Goal: Use online tool/utility

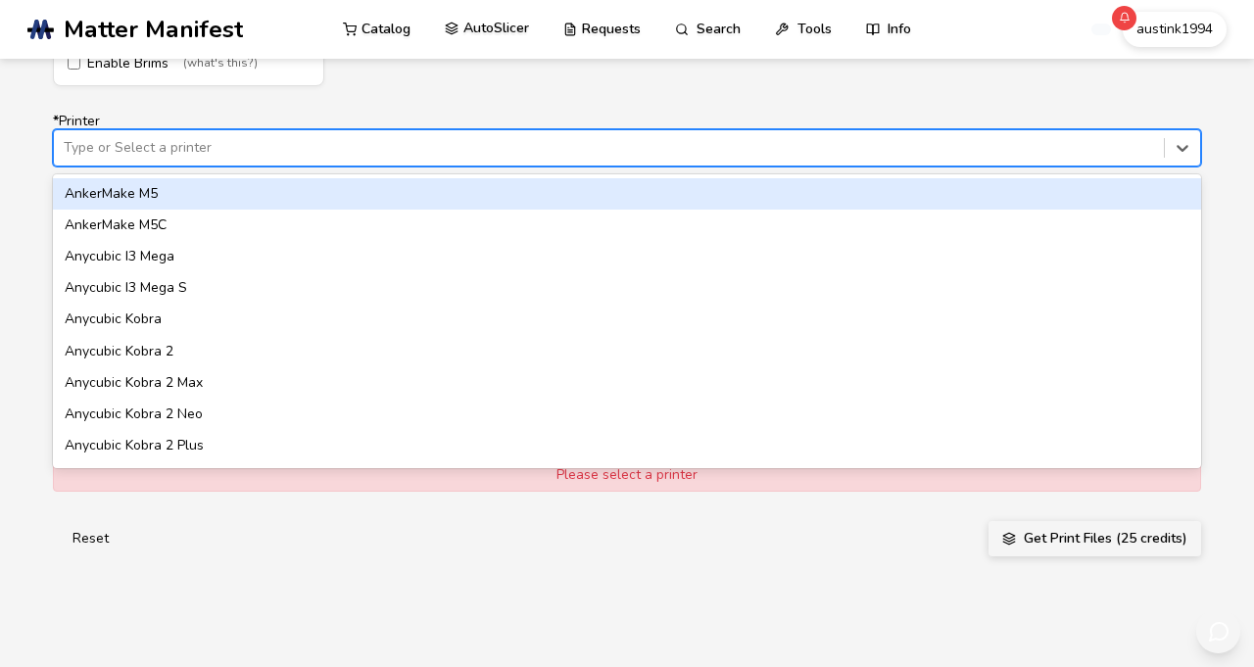
scroll to position [1232, 0]
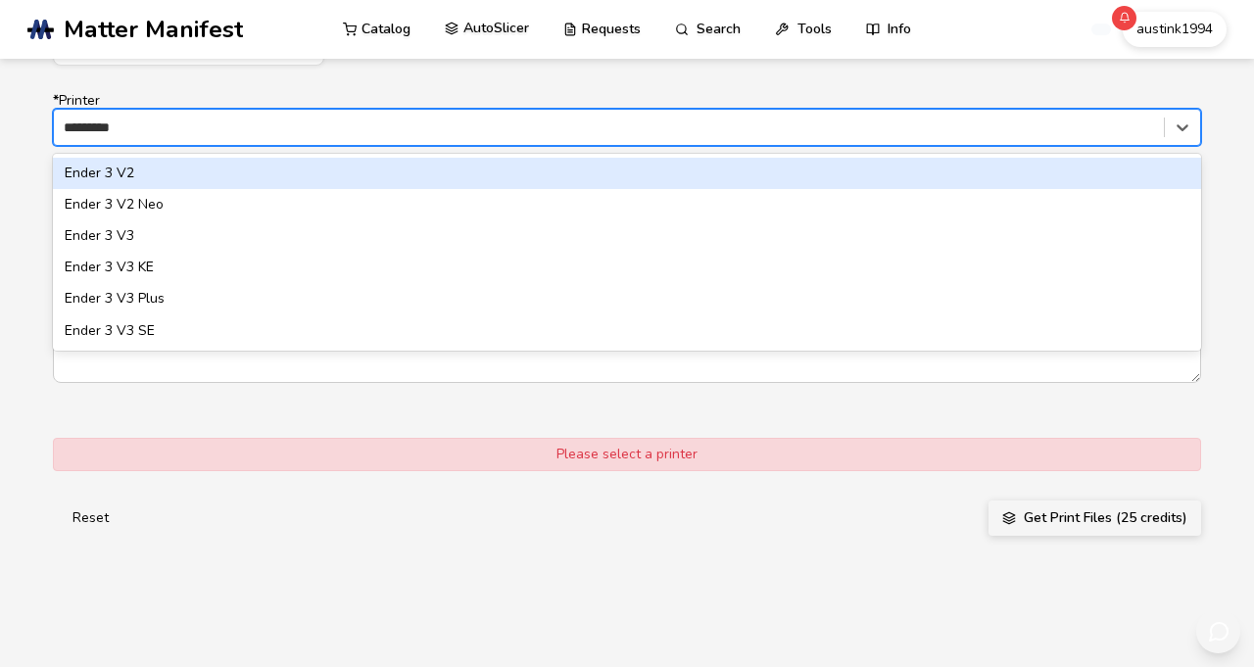
type input "**********"
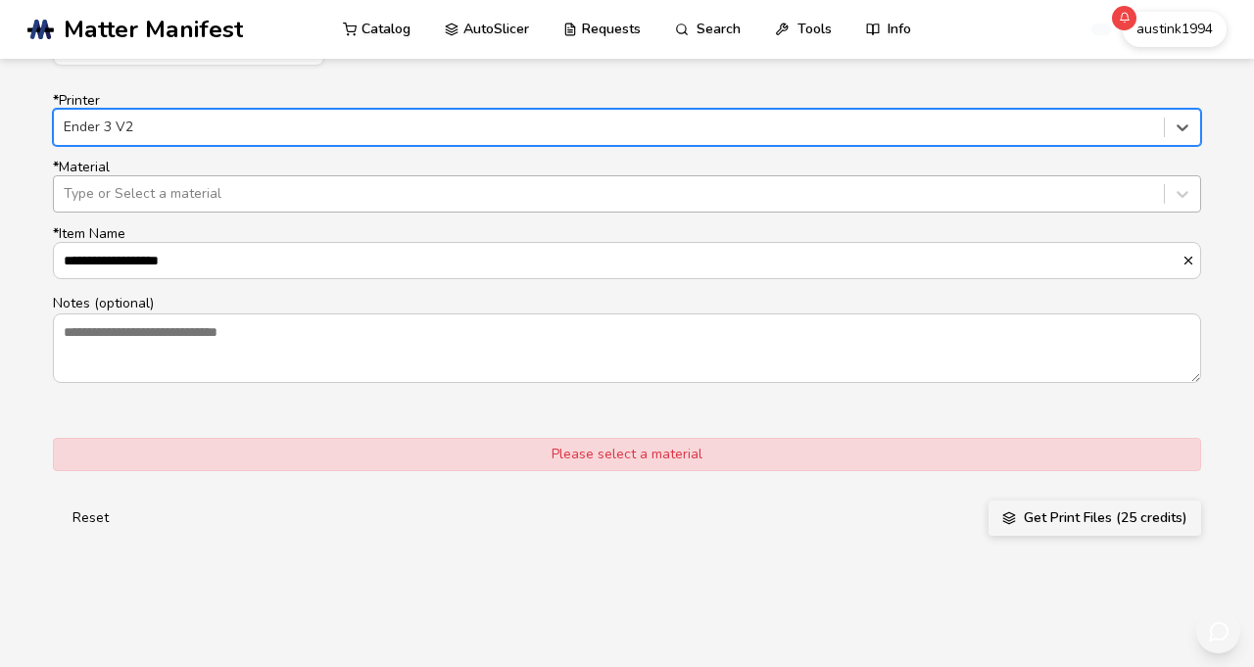
click at [681, 204] on div at bounding box center [609, 194] width 1091 height 20
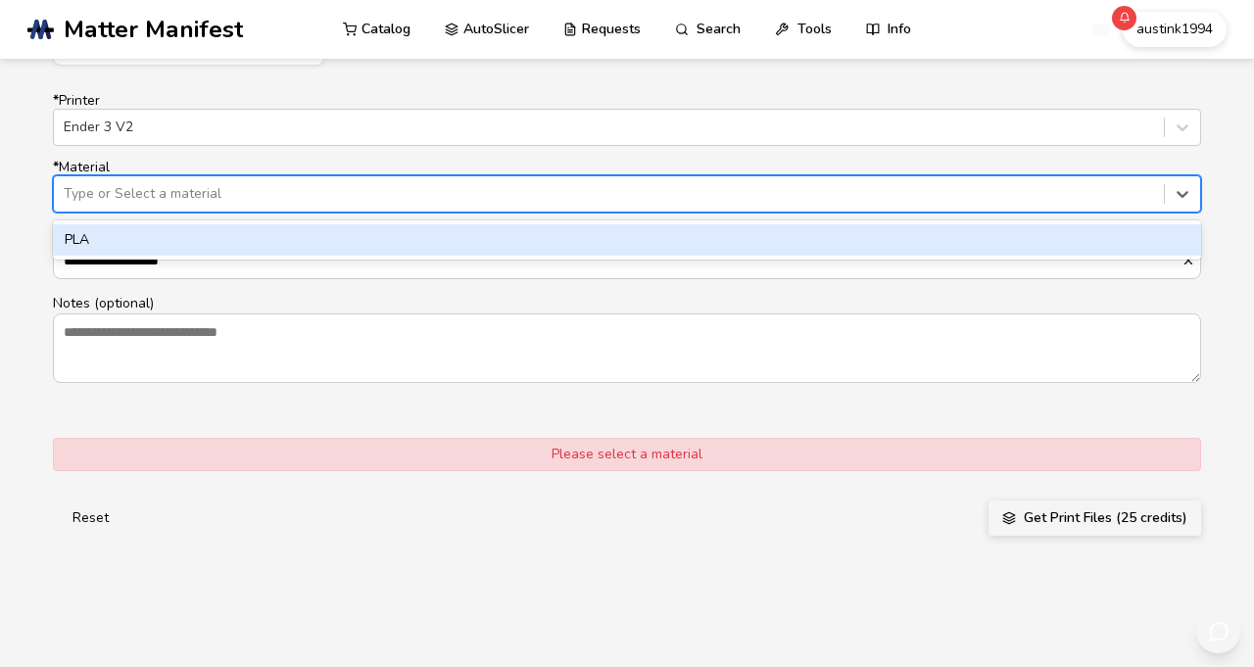
click at [602, 256] on div "PLA" at bounding box center [627, 239] width 1148 height 31
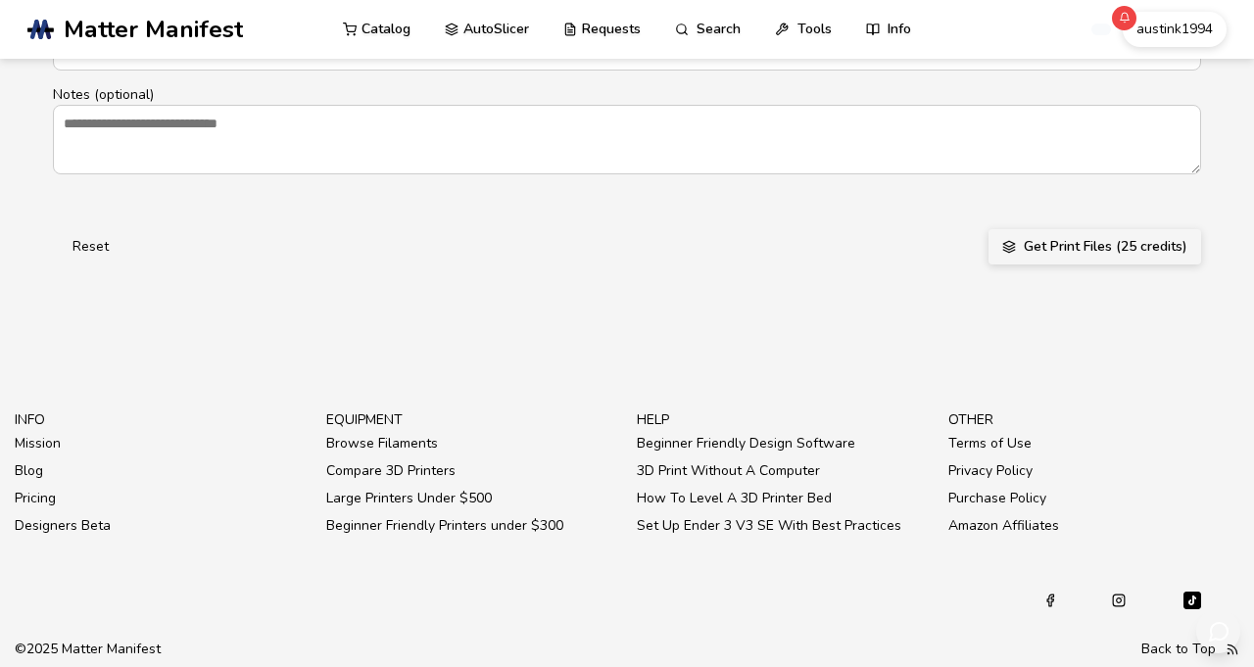
scroll to position [1523, 0]
click at [1160, 265] on button "Get Print Files (25 credits)" at bounding box center [1095, 246] width 213 height 35
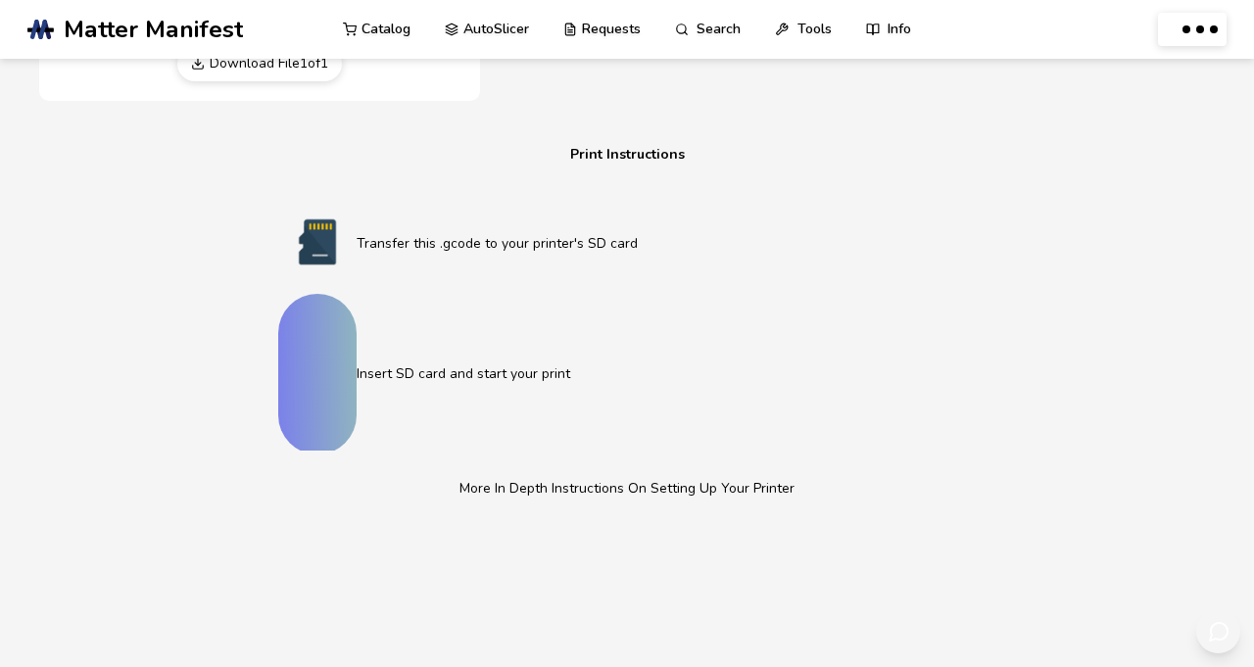
scroll to position [1101, 0]
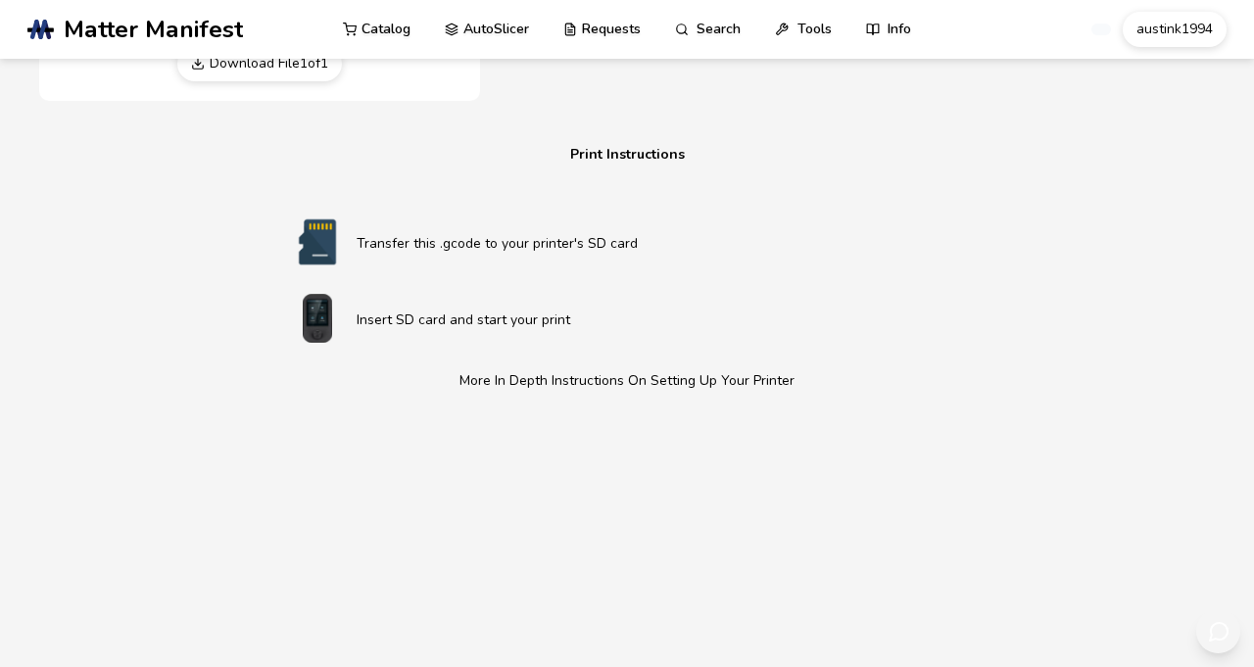
click at [316, 81] on link "Download File 1 of 1" at bounding box center [259, 63] width 165 height 35
